Goal: Book appointment/travel/reservation

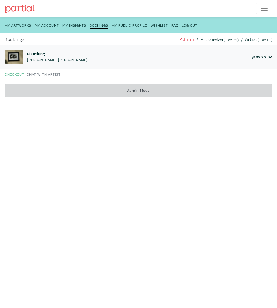
click at [249, 35] on div "Bookings / Sleuthing by [PERSON_NAME] [PERSON_NAME] Admin / Art-seeker (#6624) …" at bounding box center [138, 39] width 273 height 12
click at [252, 38] on link "Artist (#6614)" at bounding box center [259, 39] width 27 height 7
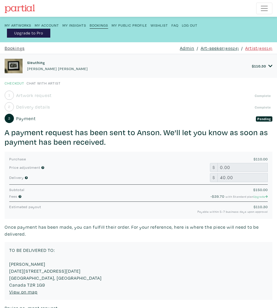
click at [246, 47] on link "Artist (#6614)" at bounding box center [259, 48] width 27 height 7
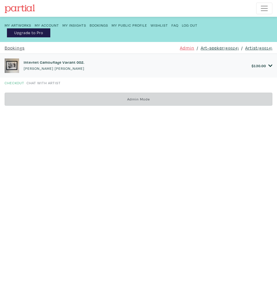
click at [251, 47] on link "Artist (#6614)" at bounding box center [259, 47] width 27 height 7
click at [258, 47] on small "(#6614)" at bounding box center [265, 48] width 15 height 5
